Goal: Task Accomplishment & Management: Complete application form

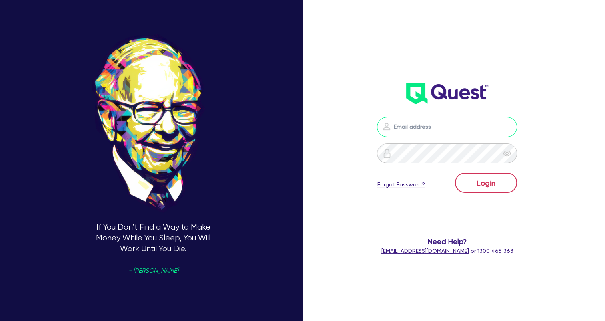
type input "[EMAIL_ADDRESS][DOMAIN_NAME]"
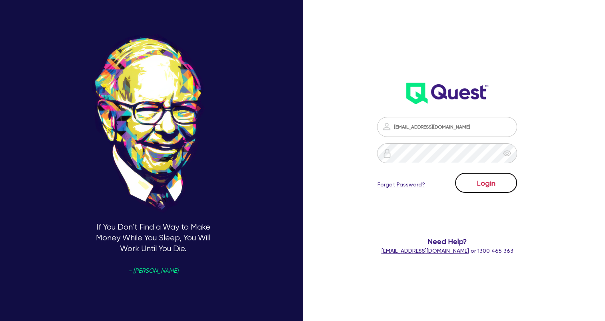
click at [488, 189] on button "Login" at bounding box center [486, 183] width 62 height 20
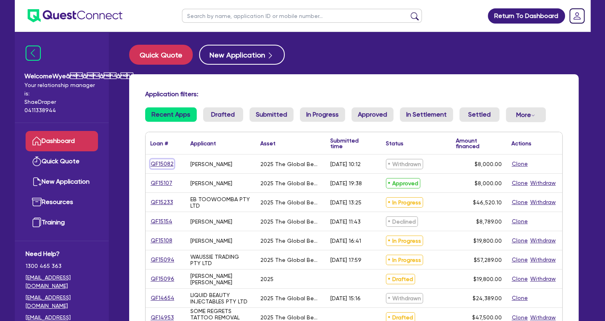
click at [169, 165] on link "QF15082" at bounding box center [162, 164] width 24 height 9
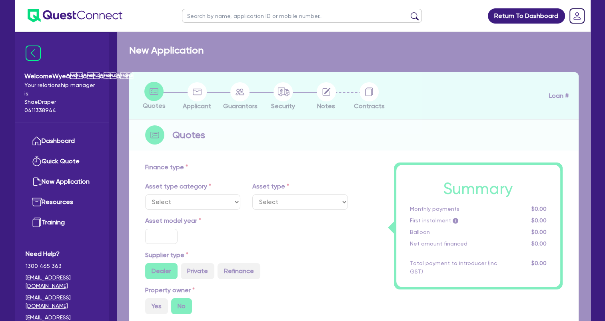
select select "TERTIARY_ASSETS"
type input "2025"
type input "10,000"
type input "2,000"
type input "4"
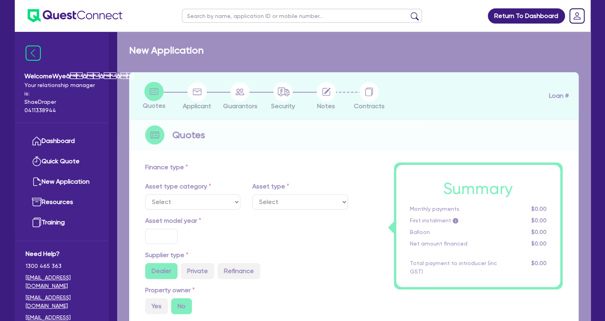
type input "320"
type input "17.95"
select select "BEAUTY_EQUIPMENT"
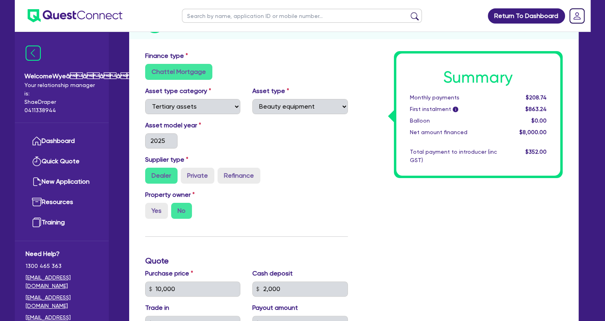
scroll to position [120, 0]
